Goal: Check status

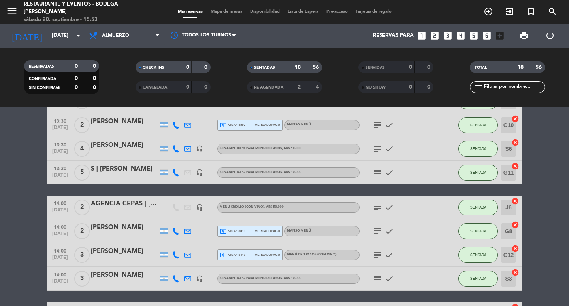
scroll to position [277, 0]
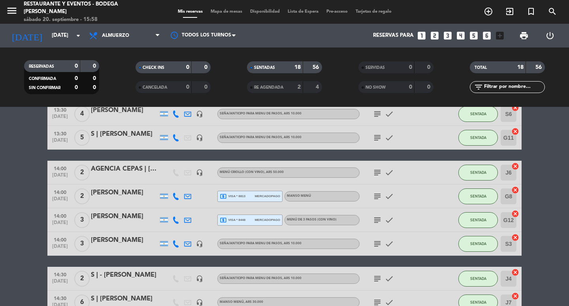
click at [381, 215] on icon "subject" at bounding box center [377, 219] width 9 height 9
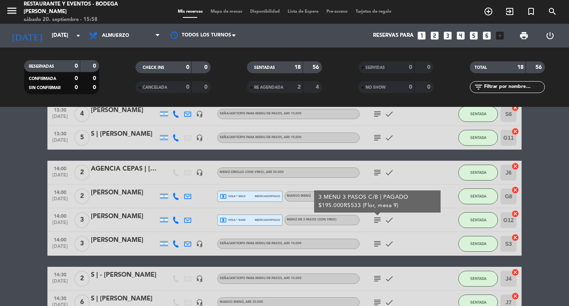
click at [4, 191] on bookings-row "12:30 [DATE] 2 [PERSON_NAME] local_atm master * 4451 stripe MENÚ CRIOLLO (Con v…" at bounding box center [284, 101] width 569 height 471
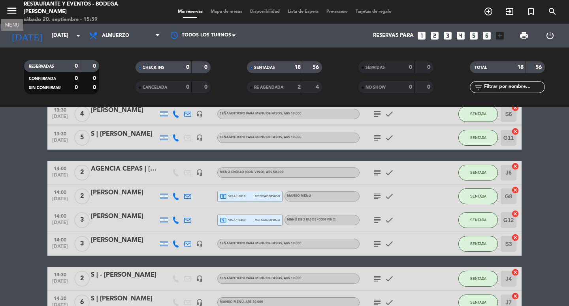
click at [14, 12] on icon "menu" at bounding box center [12, 11] width 12 height 12
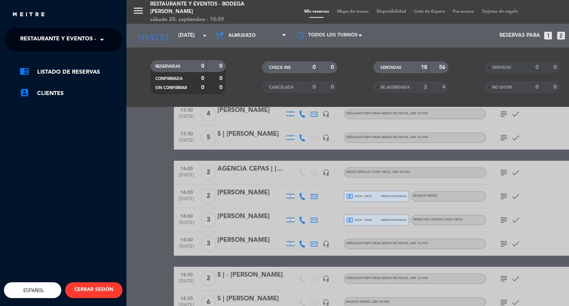
click at [52, 39] on span "Restaurante y Eventos - Bodega [PERSON_NAME]" at bounding box center [94, 39] width 149 height 17
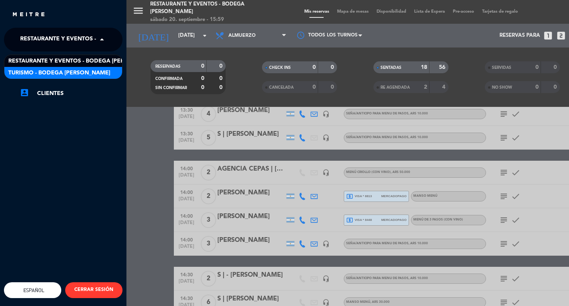
click at [66, 71] on span "Turismo - Bodega [PERSON_NAME]" at bounding box center [59, 72] width 102 height 9
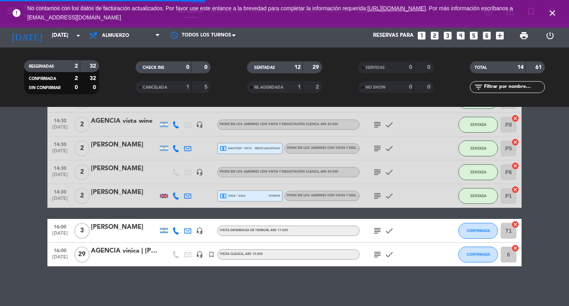
scroll to position [253, 0]
click at [552, 9] on icon "close" at bounding box center [552, 12] width 9 height 9
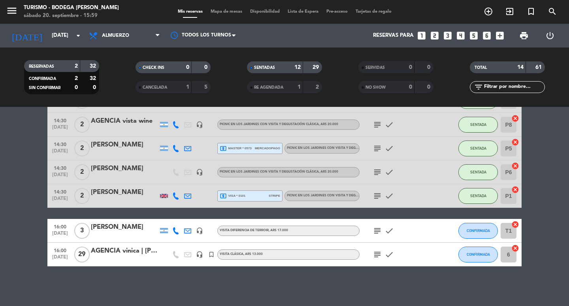
click at [379, 254] on icon "subject" at bounding box center [377, 254] width 9 height 9
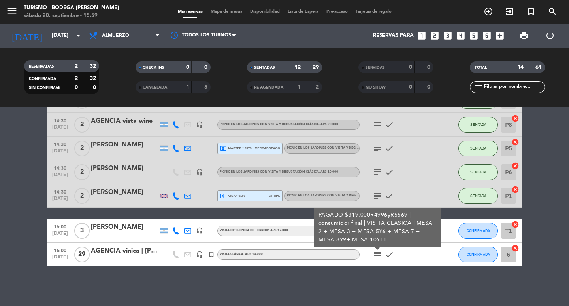
click at [419, 283] on div "No hay notas para este servicio. Haz clic para agregar una 10:00 [DATE] 5 AGENC…" at bounding box center [284, 206] width 569 height 199
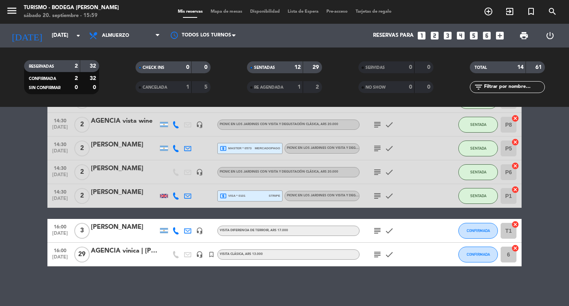
click at [378, 232] on icon "subject" at bounding box center [377, 230] width 9 height 9
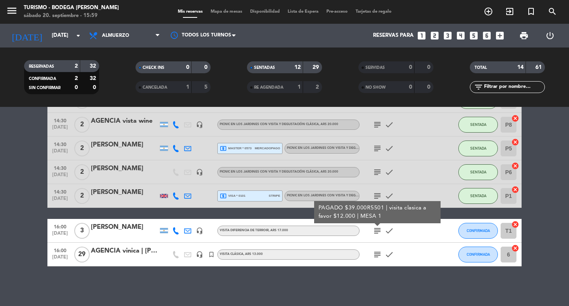
click at [378, 232] on icon "subject" at bounding box center [377, 230] width 9 height 9
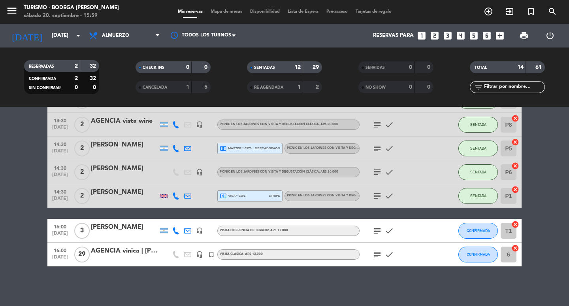
click at [378, 232] on icon "subject" at bounding box center [377, 230] width 9 height 9
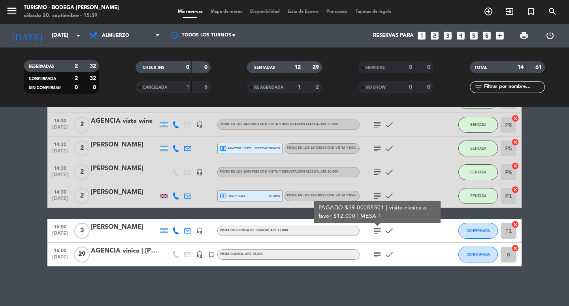
click at [378, 232] on icon "subject" at bounding box center [377, 230] width 9 height 9
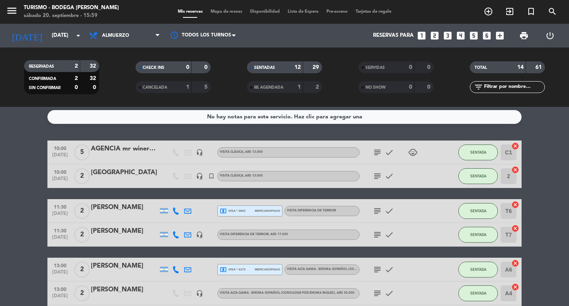
scroll to position [0, 0]
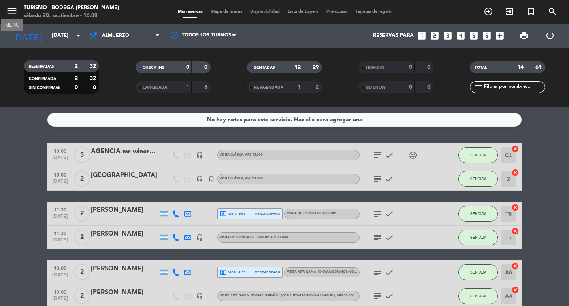
click at [13, 9] on icon "menu" at bounding box center [12, 11] width 12 height 12
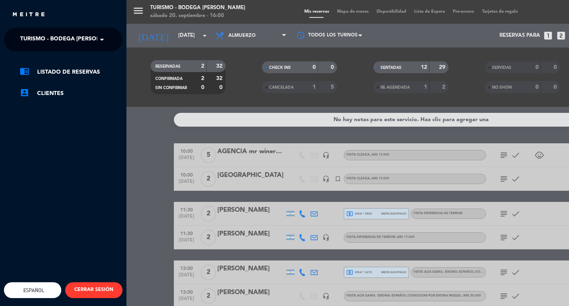
click at [30, 40] on span "Turismo - Bodega [PERSON_NAME]" at bounding box center [71, 39] width 102 height 17
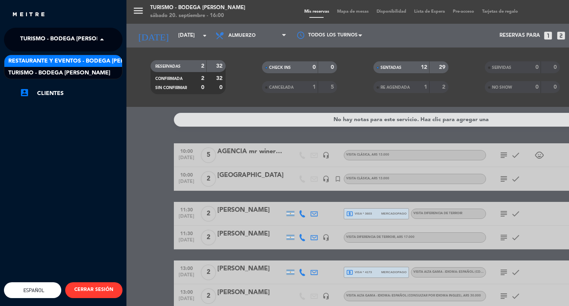
click at [38, 59] on span "Restaurante y Eventos - Bodega [PERSON_NAME]" at bounding box center [82, 61] width 149 height 9
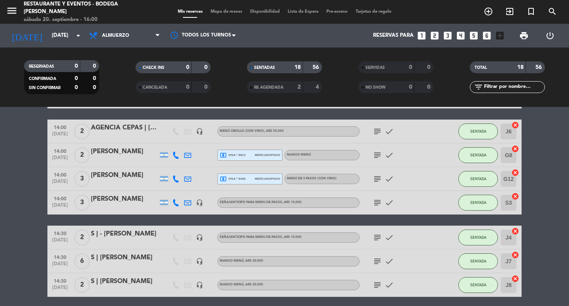
scroll to position [309, 0]
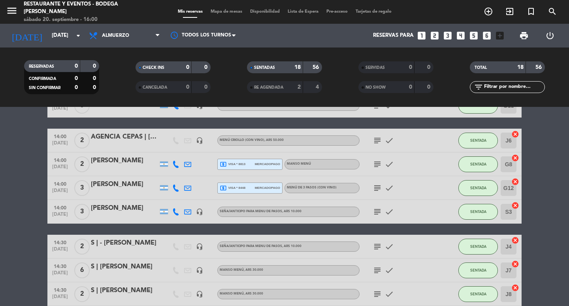
click at [374, 248] on icon "subject" at bounding box center [377, 246] width 9 height 9
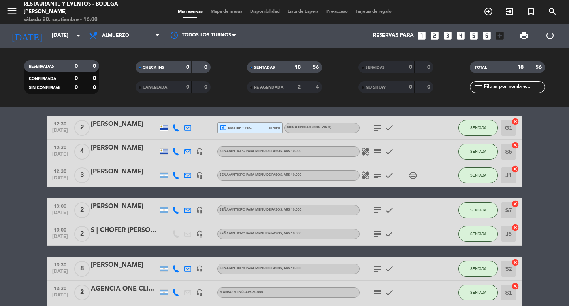
scroll to position [0, 0]
